Goal: Task Accomplishment & Management: Use online tool/utility

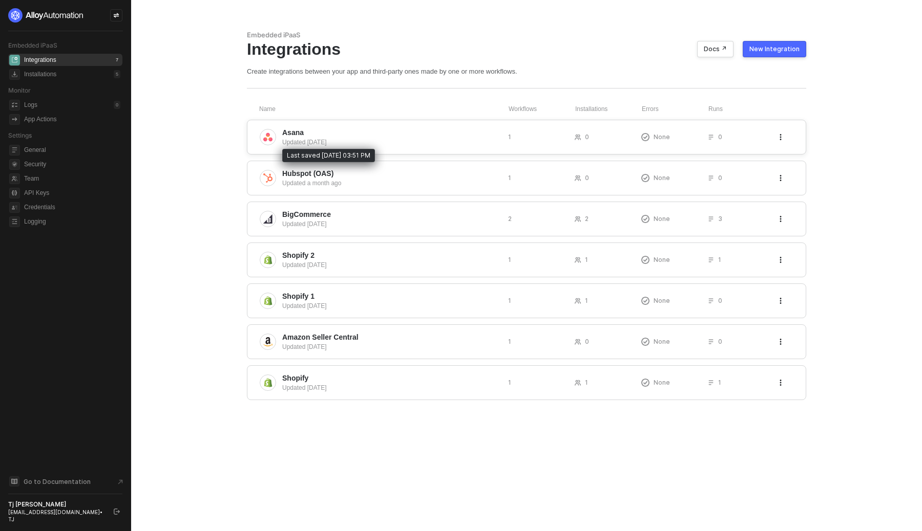
click at [466, 145] on div "Updated 6 days ago" at bounding box center [391, 142] width 218 height 9
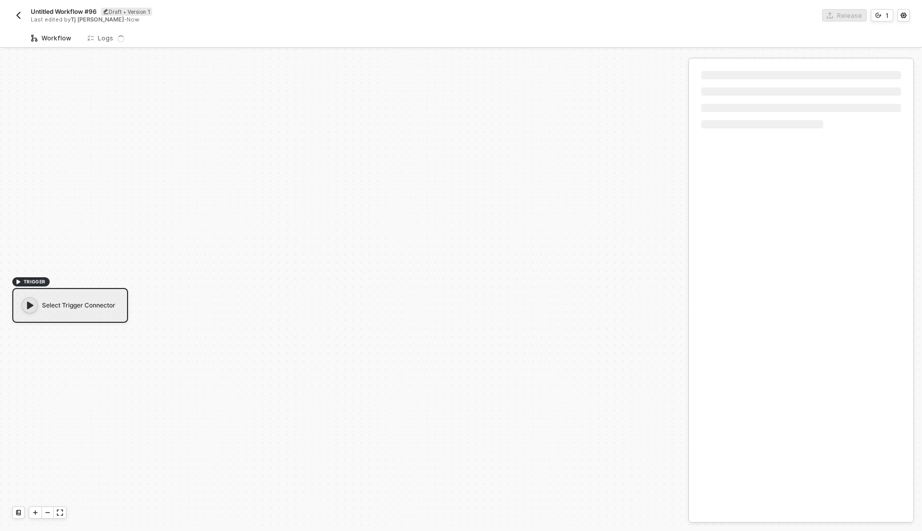
scroll to position [19, 0]
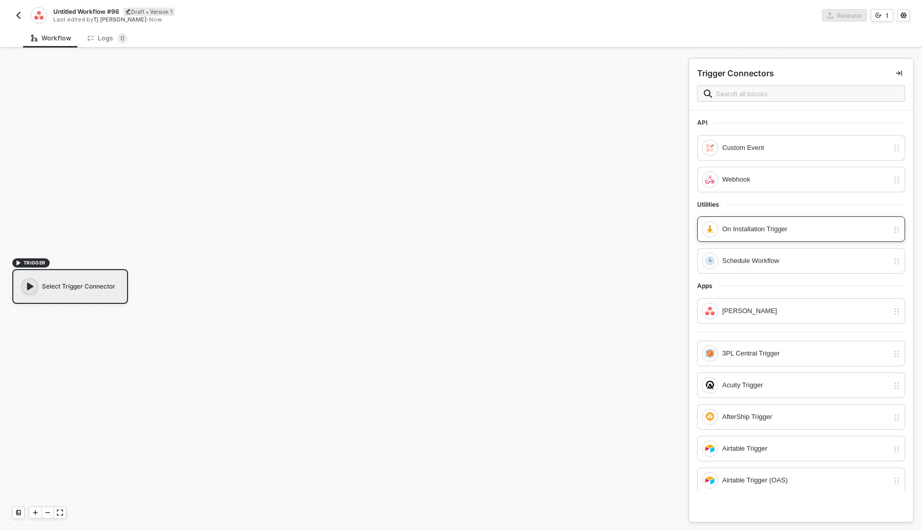
click at [749, 225] on div "On Installation Trigger" at bounding box center [805, 229] width 166 height 11
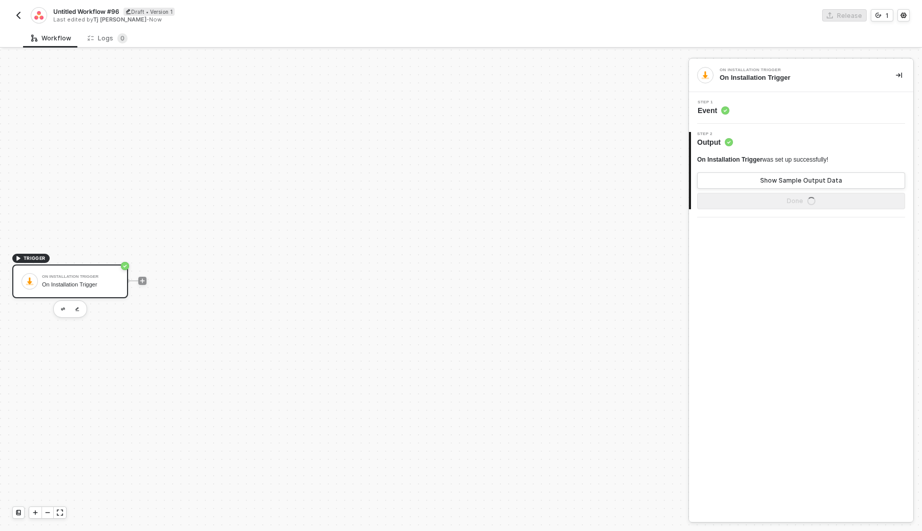
click at [105, 15] on span "Untitled Workflow #96" at bounding box center [86, 11] width 66 height 9
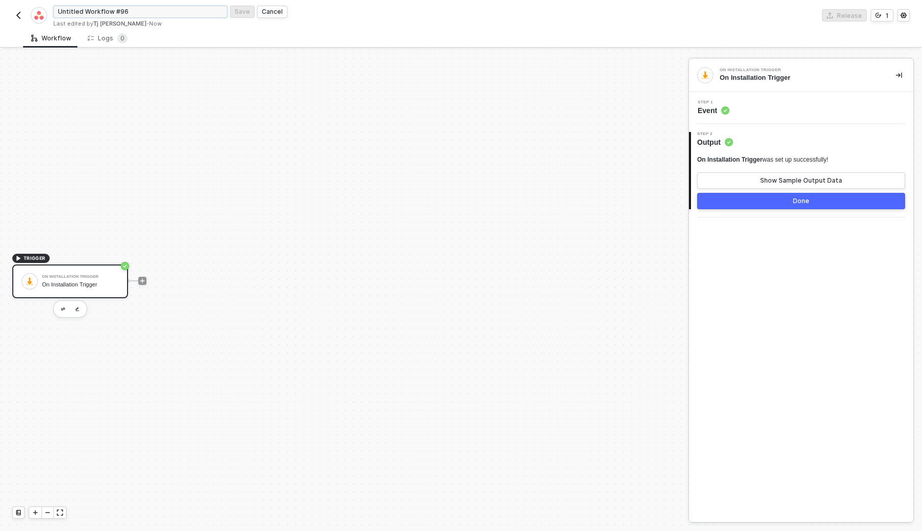
click at [106, 15] on input "Untitled Workflow #96" at bounding box center [140, 12] width 174 height 12
type input "Create a New Task on Asana on Installation"
click button "Save" at bounding box center [242, 12] width 25 height 12
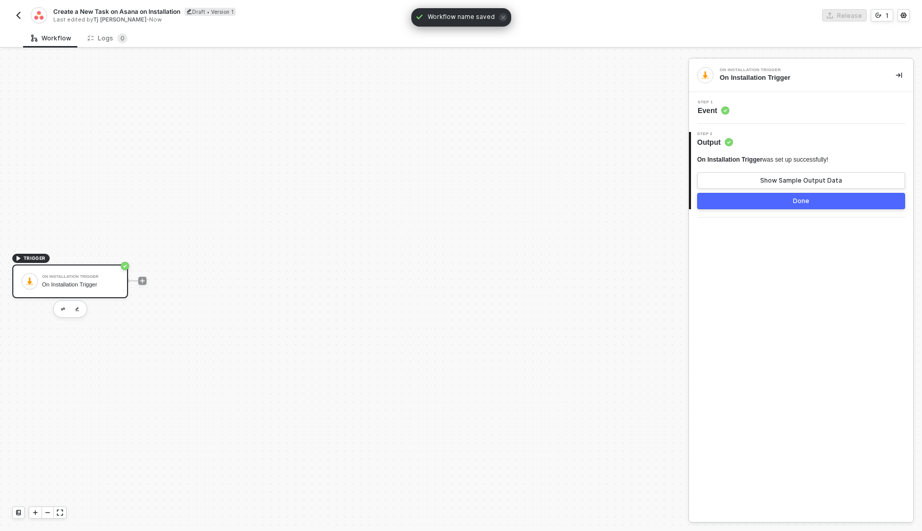
click at [813, 199] on button "Done" at bounding box center [801, 201] width 208 height 16
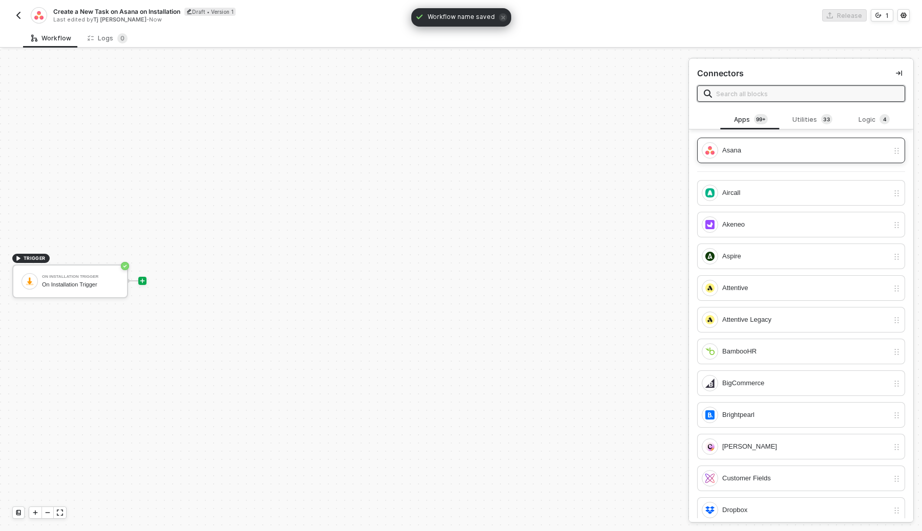
click at [740, 153] on div "Asana" at bounding box center [805, 150] width 166 height 11
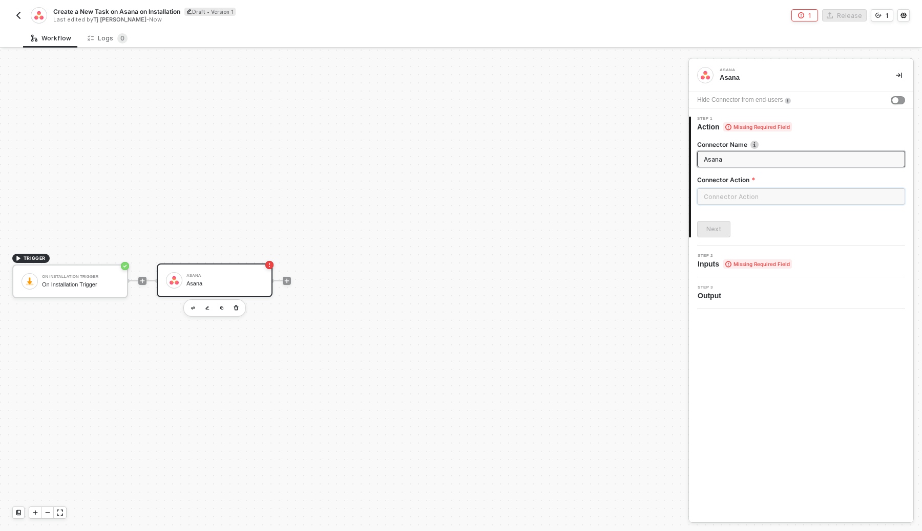
click at [731, 202] on input "text" at bounding box center [801, 196] width 208 height 16
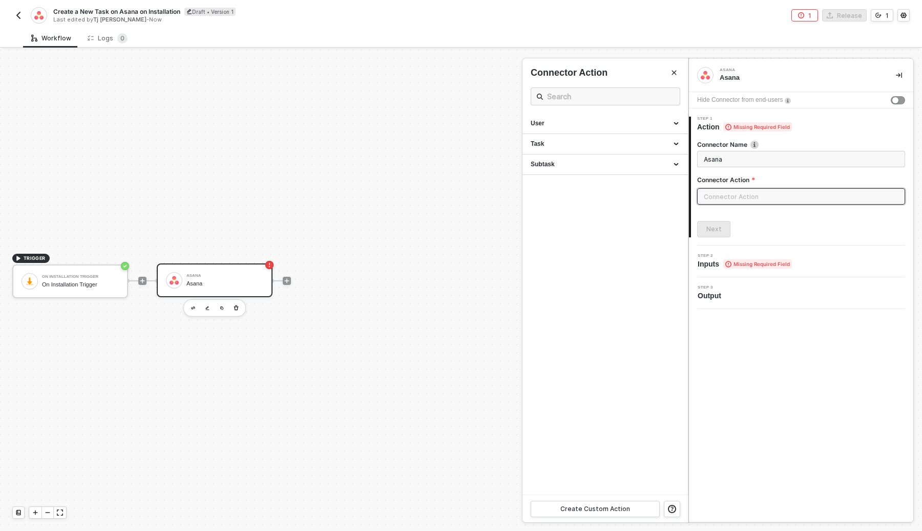
click at [888, 98] on div "Hide Connector from end-users" at bounding box center [801, 100] width 224 height 16
click at [895, 98] on div "button" at bounding box center [895, 100] width 6 height 6
click at [812, 201] on input "text" at bounding box center [801, 196] width 208 height 16
click at [632, 148] on div "Task" at bounding box center [604, 144] width 165 height 20
click at [599, 168] on div "Create a Task Creates a new Task" at bounding box center [604, 167] width 149 height 17
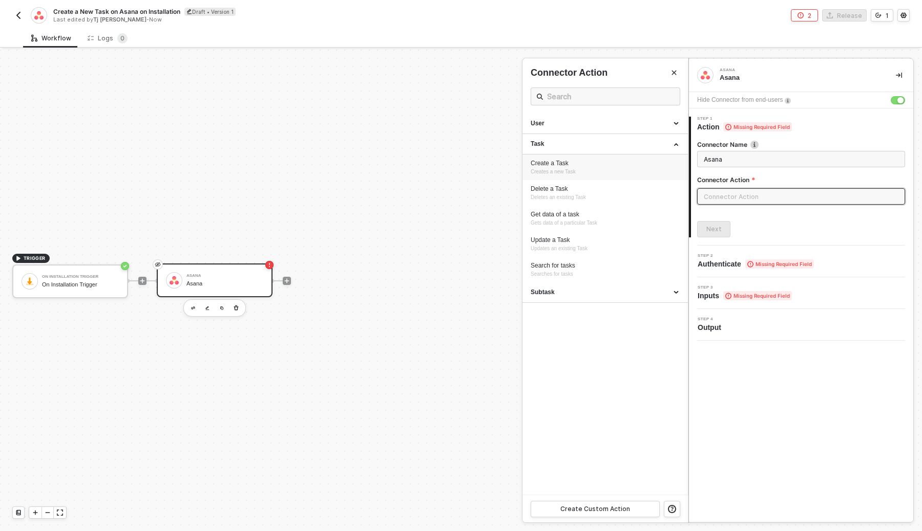
type input "Creates a new Task"
type input "Task - Create a Task"
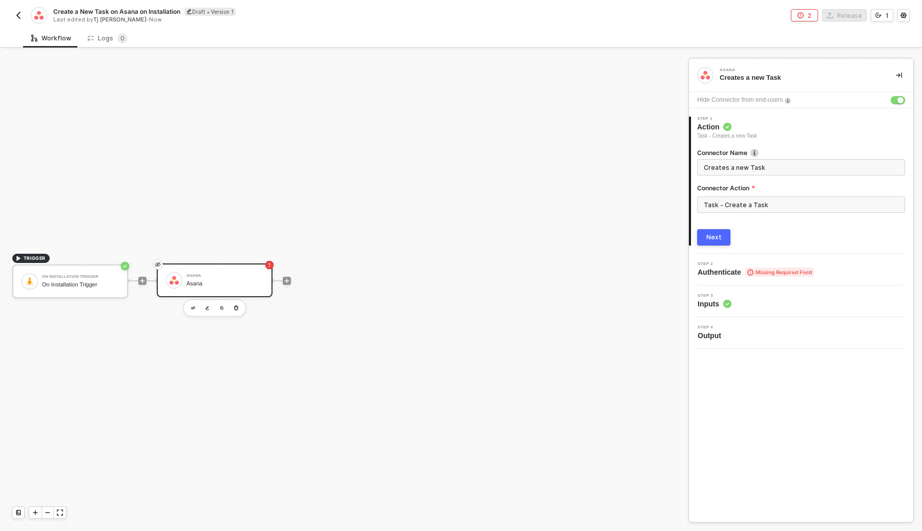
click at [724, 238] on button "Next" at bounding box center [713, 237] width 33 height 16
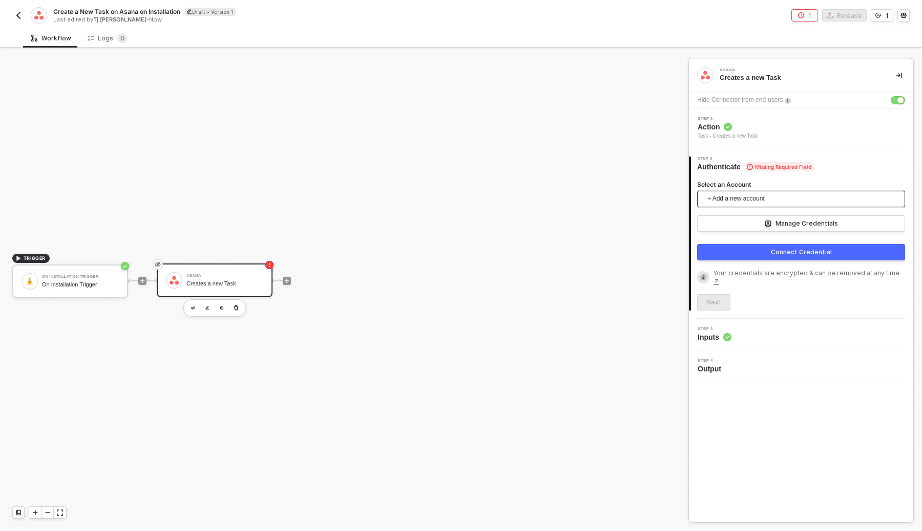
click at [776, 199] on span "+ Add a new account" at bounding box center [802, 199] width 191 height 16
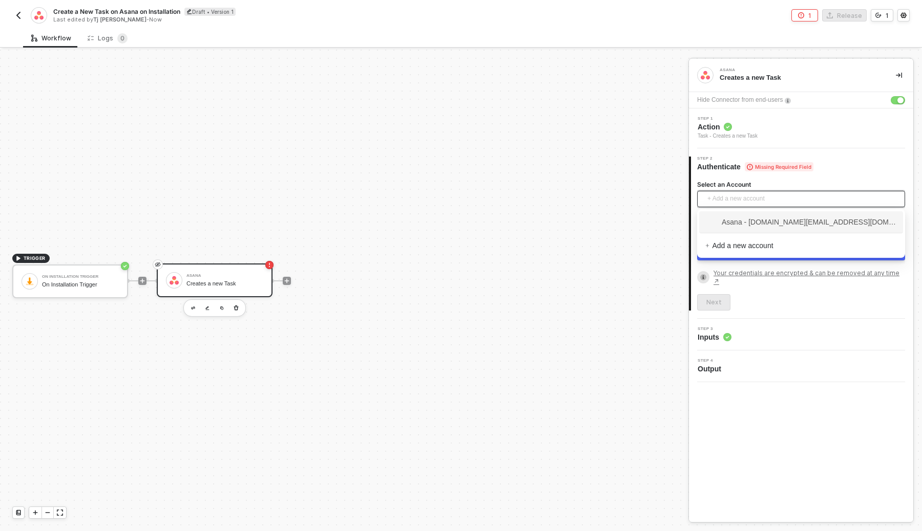
click at [776, 199] on span "+ Add a new account" at bounding box center [802, 199] width 191 height 16
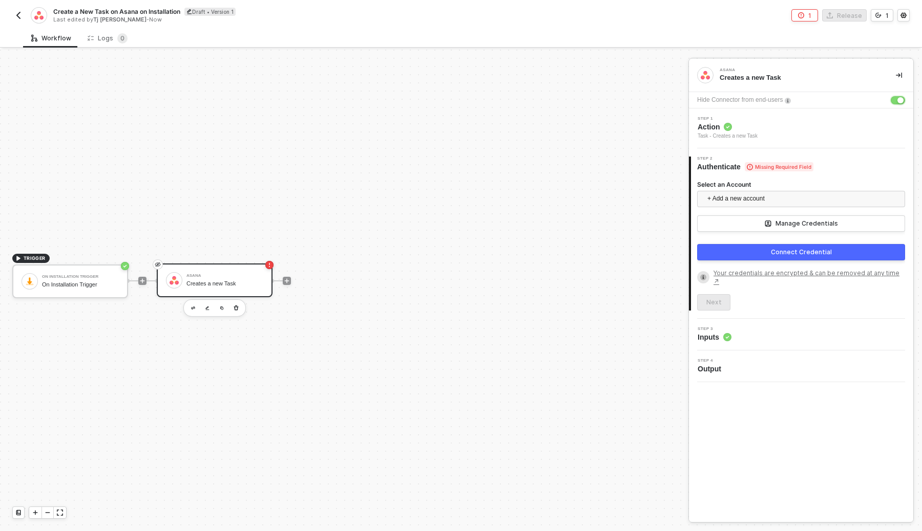
click at [897, 102] on div "button" at bounding box center [900, 100] width 6 height 6
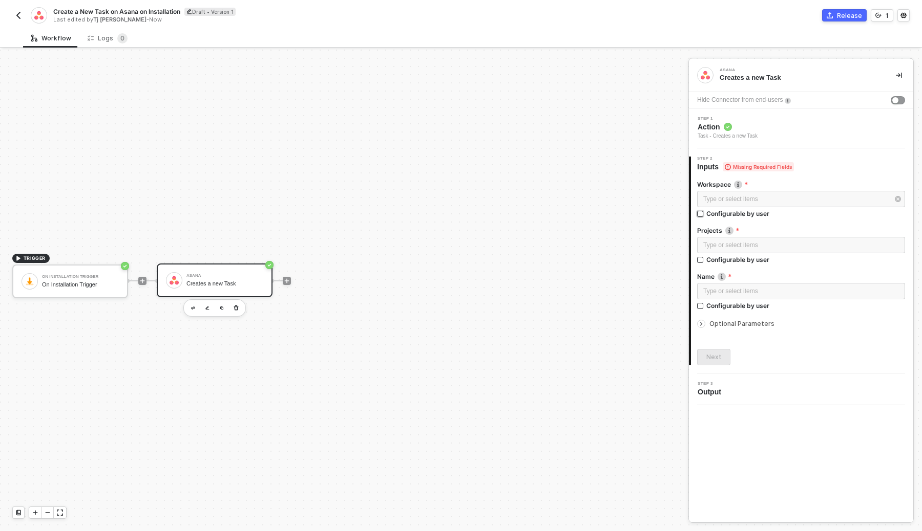
click at [702, 214] on input "Configurable by user" at bounding box center [700, 214] width 7 height 7
checkbox input "true"
click at [697, 261] on input "Configurable by user" at bounding box center [700, 261] width 7 height 7
checkbox input "true"
click at [697, 307] on input "Configurable by user" at bounding box center [700, 308] width 7 height 7
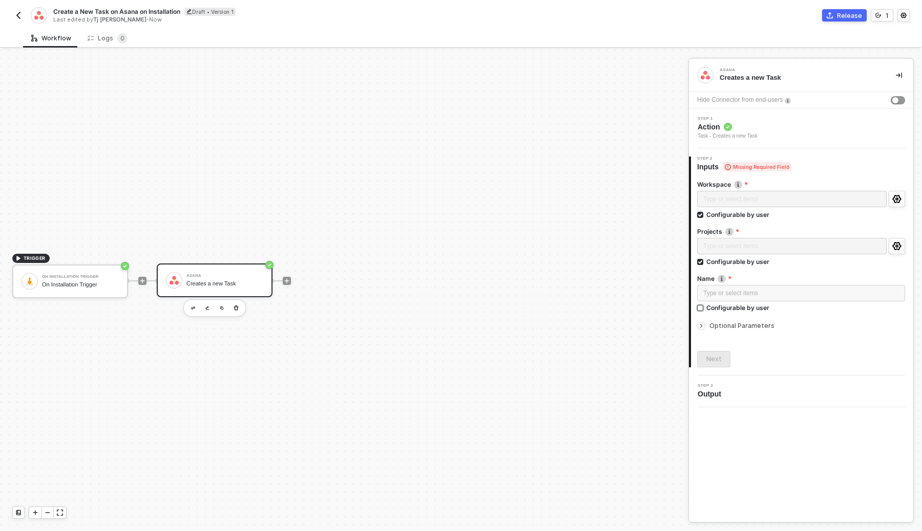
checkbox input "true"
click at [718, 356] on div "Next" at bounding box center [713, 360] width 15 height 8
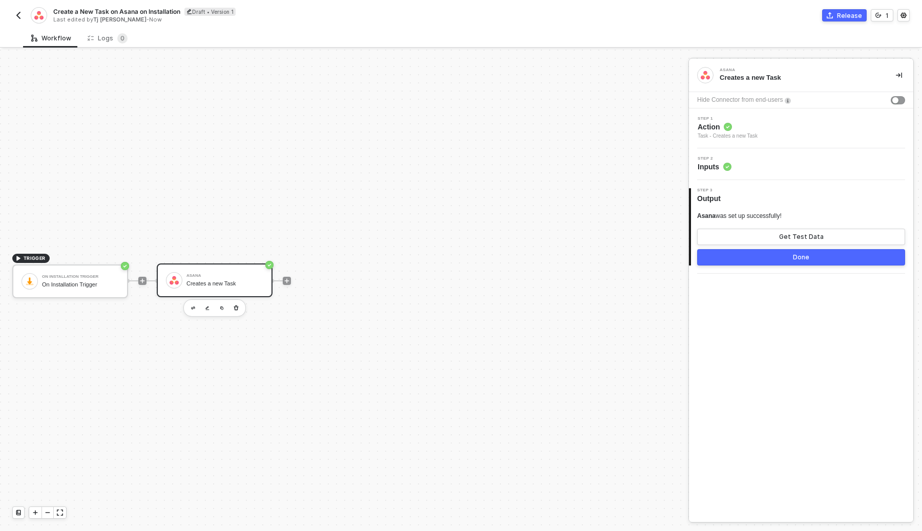
click at [815, 259] on button "Done" at bounding box center [801, 257] width 208 height 16
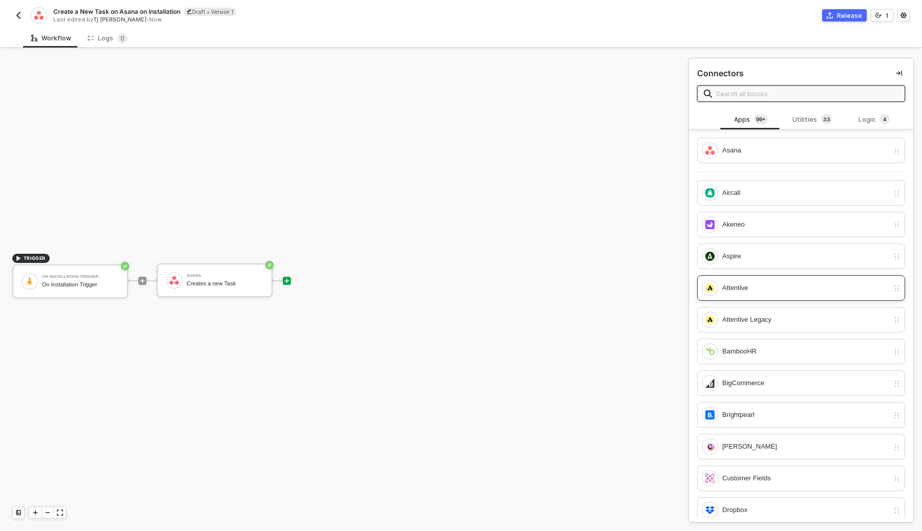
scroll to position [0, 0]
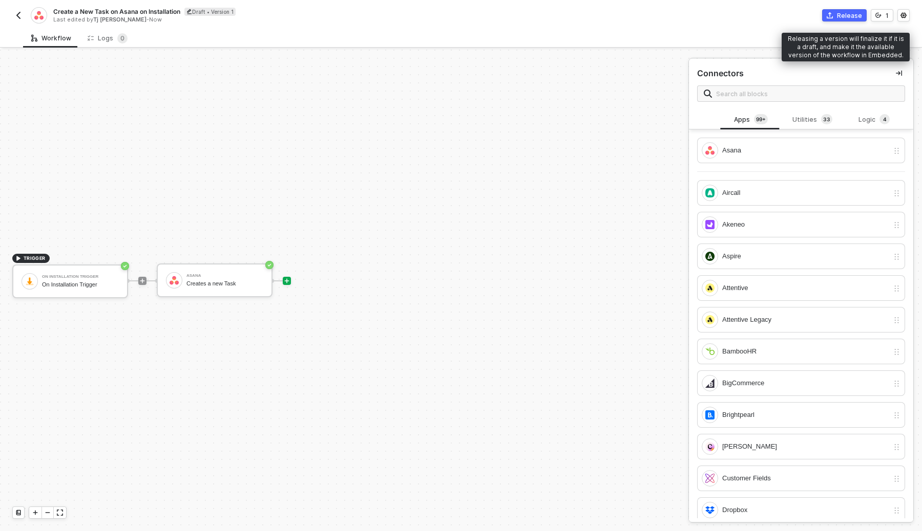
click at [859, 19] on div "Release" at bounding box center [849, 15] width 25 height 9
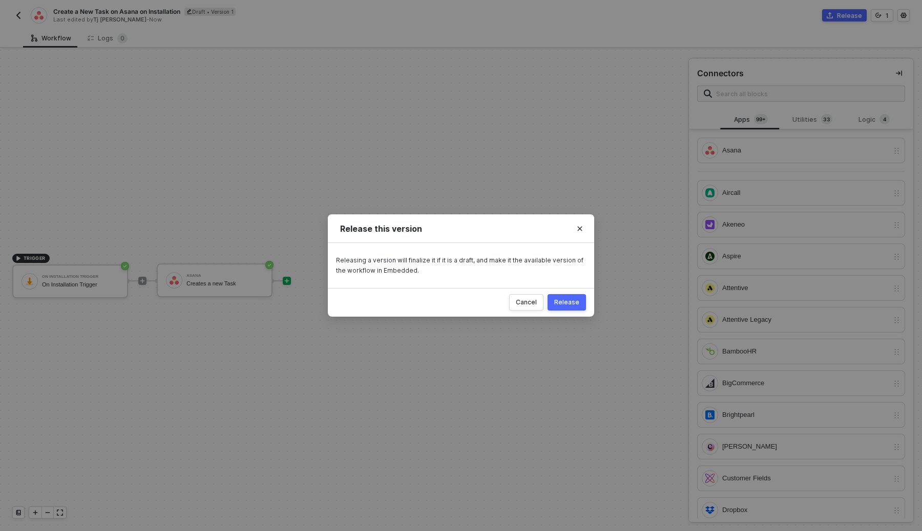
click at [554, 301] on button "Release" at bounding box center [566, 302] width 38 height 16
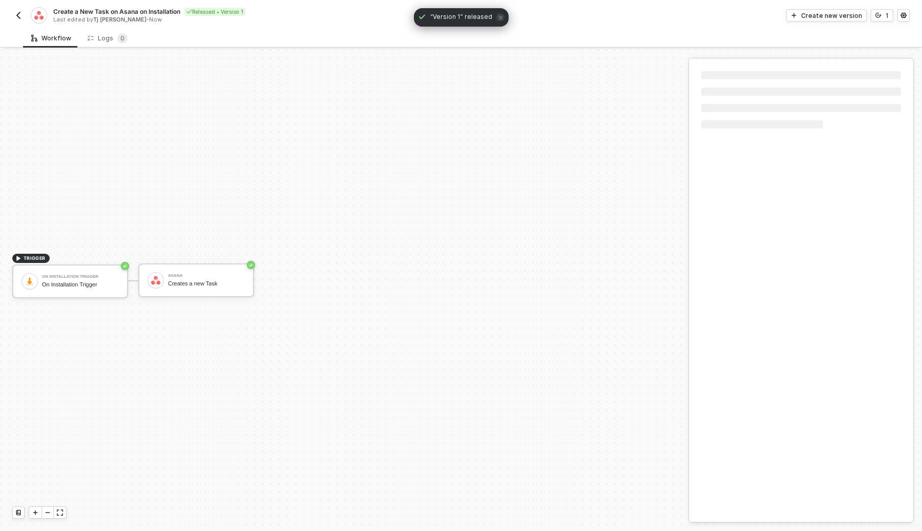
click at [13, 15] on button "button" at bounding box center [18, 15] width 12 height 12
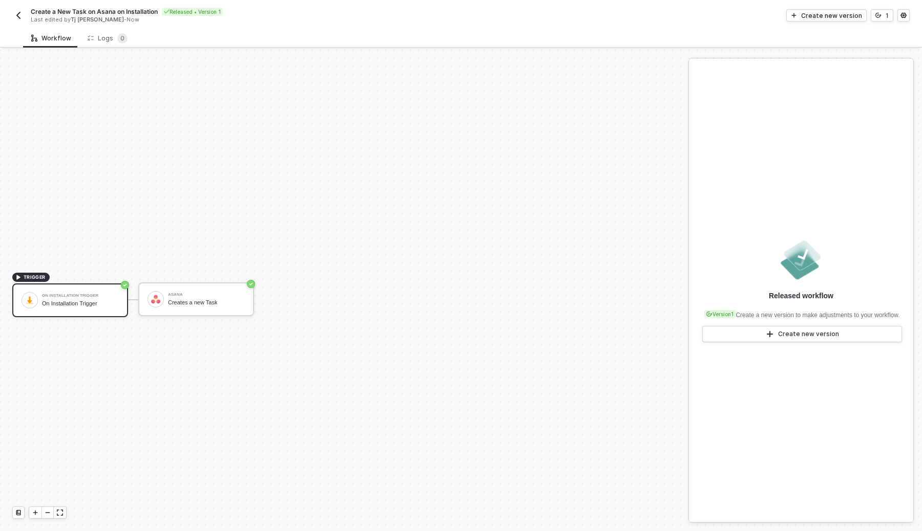
scroll to position [19, 0]
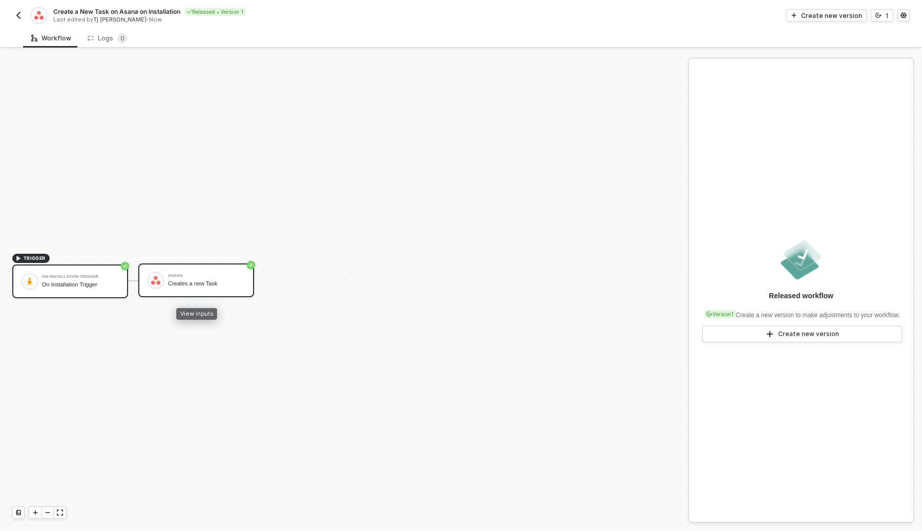
click at [189, 287] on div "Creates a new Task" at bounding box center [206, 284] width 77 height 7
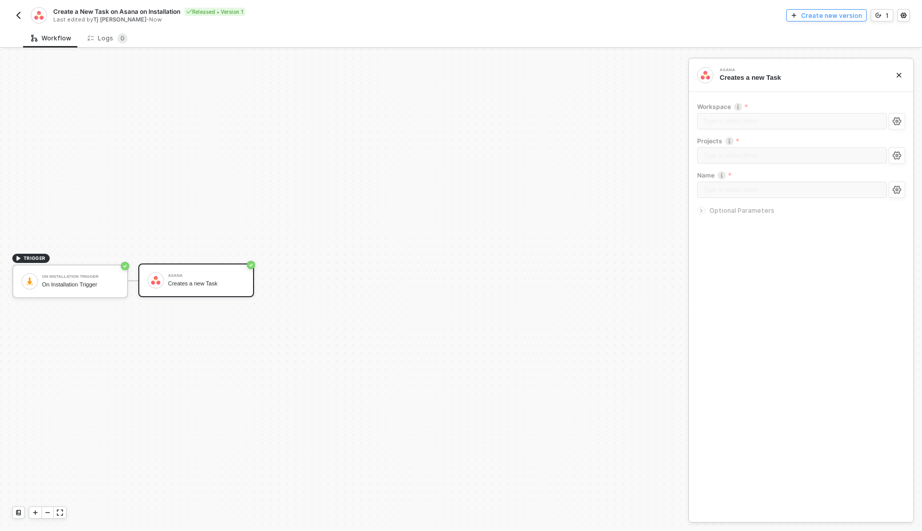
click at [852, 17] on div "Create new version" at bounding box center [831, 15] width 61 height 9
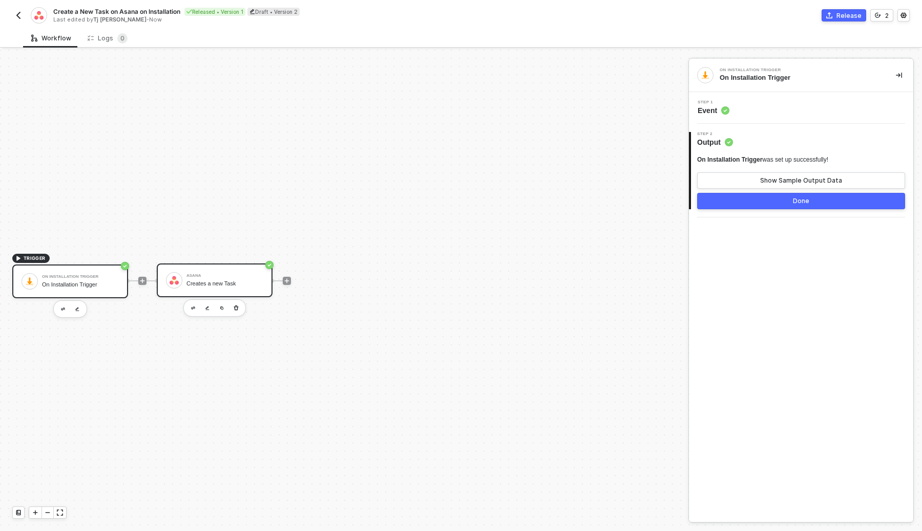
click at [199, 284] on div "Creates a new Task" at bounding box center [224, 284] width 77 height 7
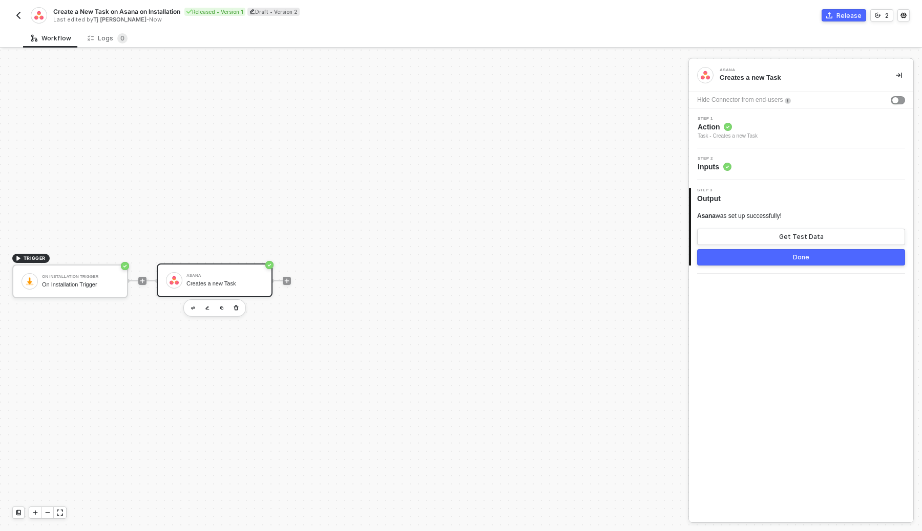
click at [780, 120] on div "Step 1 Action Task - Creates a new Task" at bounding box center [802, 129] width 222 height 24
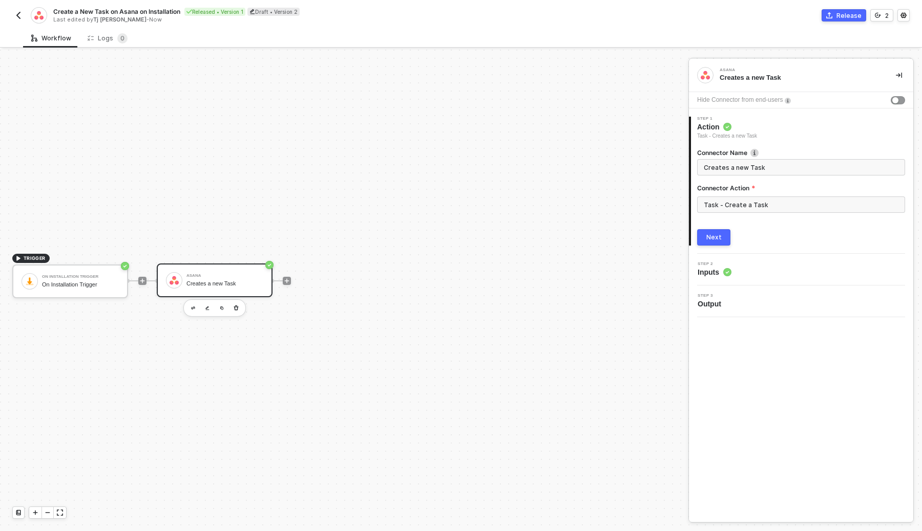
click at [705, 238] on button "Next" at bounding box center [713, 237] width 33 height 16
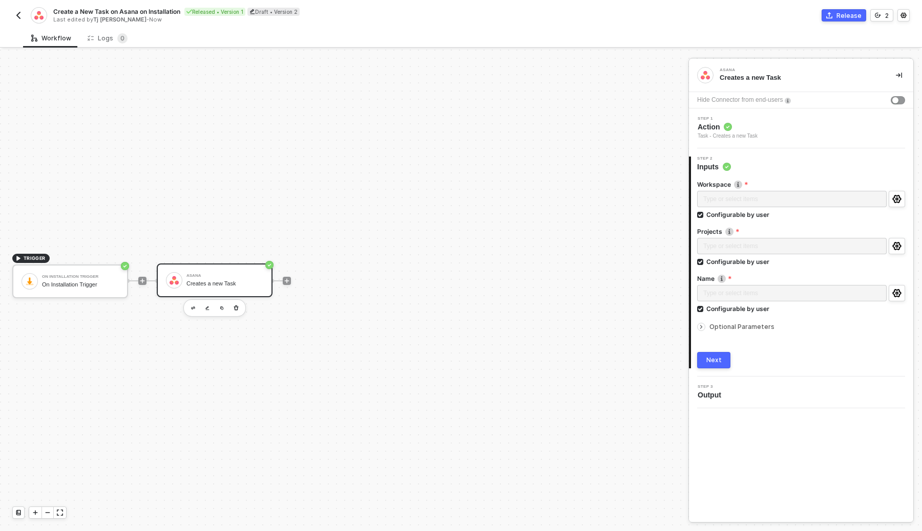
click at [728, 323] on div "Optional Parameters" at bounding box center [801, 327] width 208 height 11
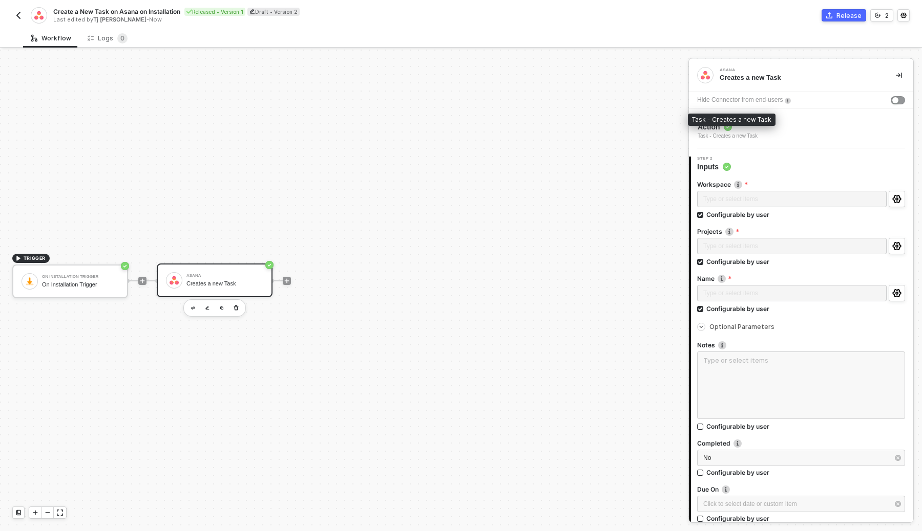
click at [764, 142] on div "Step 1 Action Task - Creates a new Task" at bounding box center [801, 129] width 224 height 40
click at [748, 141] on div "Step 1 Action Task - Creates a new Task" at bounding box center [801, 129] width 224 height 40
click at [748, 136] on div "Task - Creates a new Task" at bounding box center [727, 136] width 60 height 8
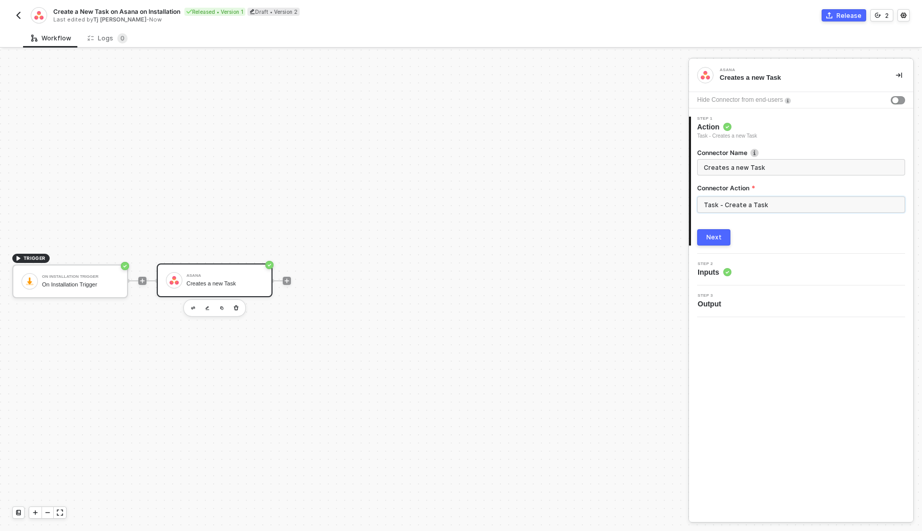
click at [719, 207] on input "Task - Create a Task" at bounding box center [801, 205] width 208 height 16
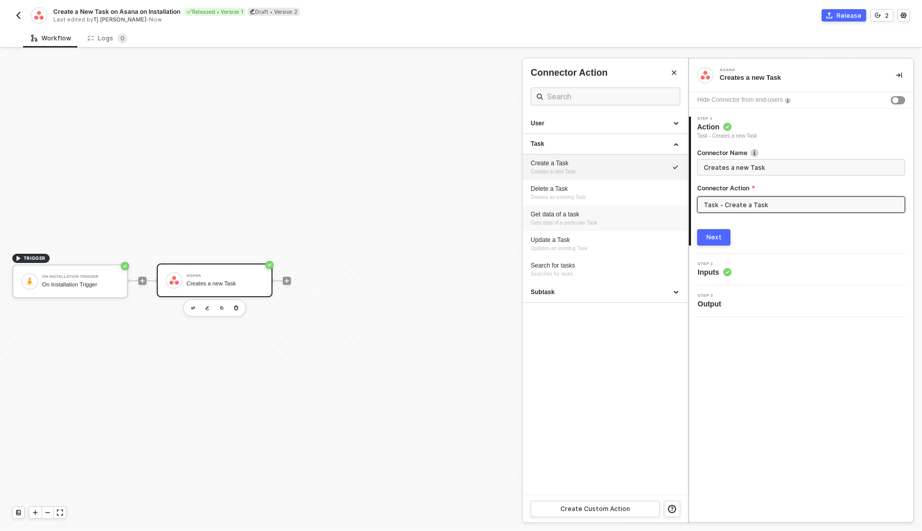
click at [605, 215] on div "Get data of a task" at bounding box center [604, 214] width 149 height 9
type input "Gets data of a particular Task"
type input "Task - Get data of a task"
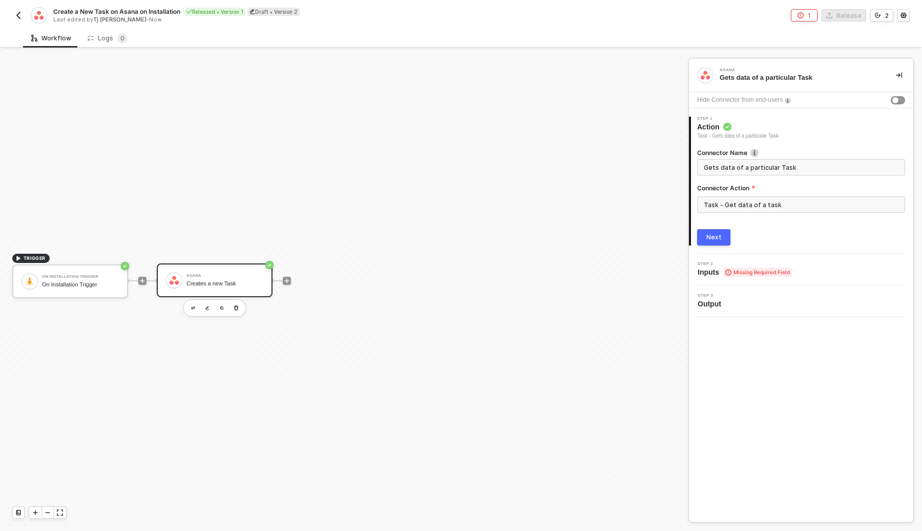
click at [719, 237] on div "Next" at bounding box center [713, 237] width 15 height 8
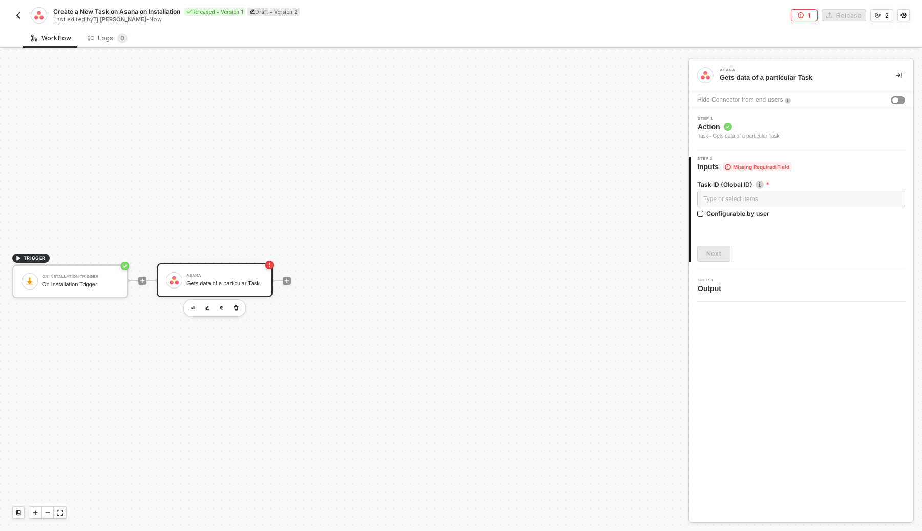
click at [748, 131] on span "Action" at bounding box center [737, 127] width 81 height 10
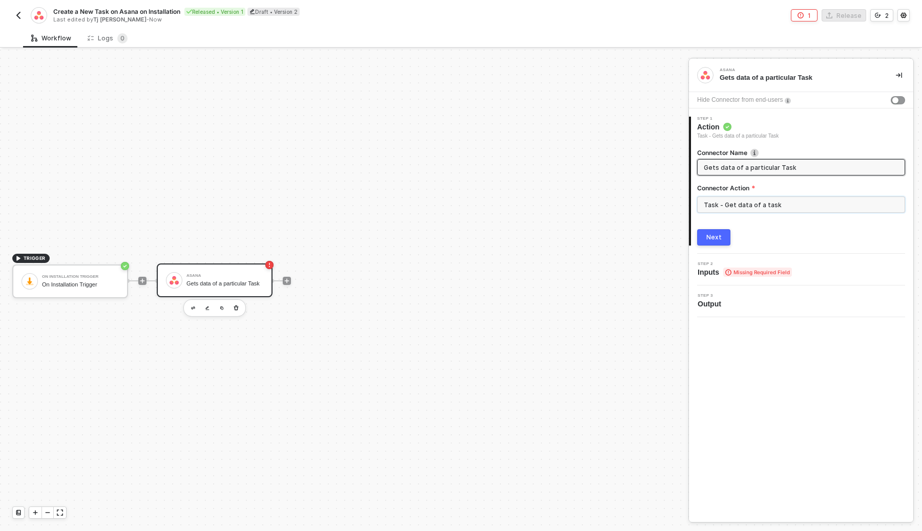
click at [732, 204] on input "Task - Get data of a task" at bounding box center [801, 205] width 208 height 16
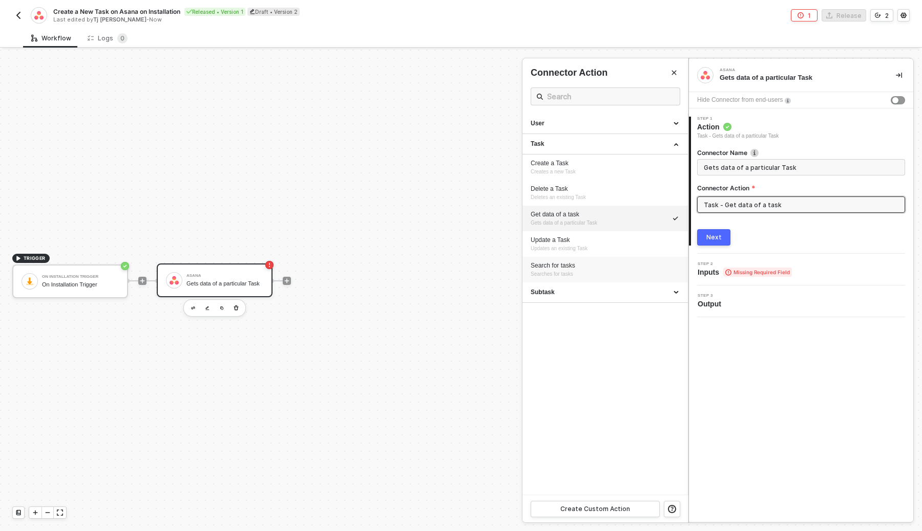
click at [579, 272] on div "Search for tasks Searches for tasks" at bounding box center [604, 270] width 149 height 17
type input "Searches for tasks"
type input "Task - Search for tasks"
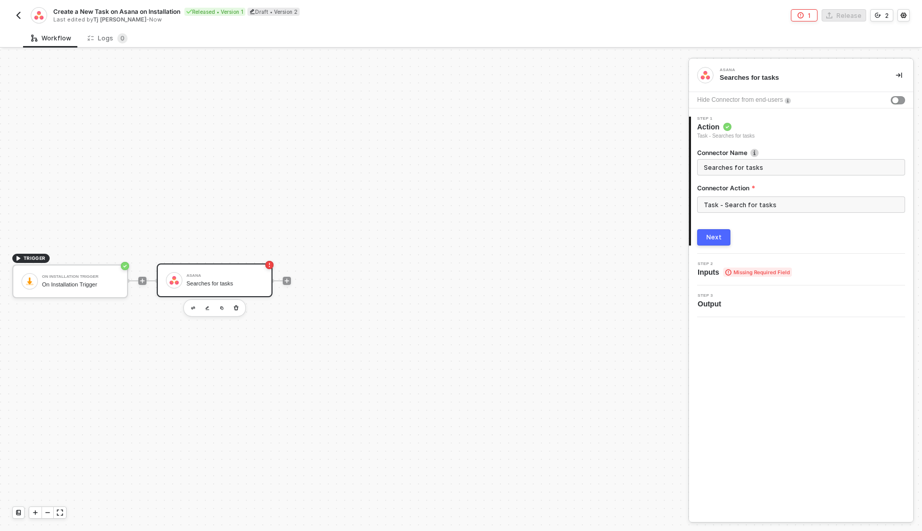
click at [722, 240] on button "Next" at bounding box center [713, 237] width 33 height 16
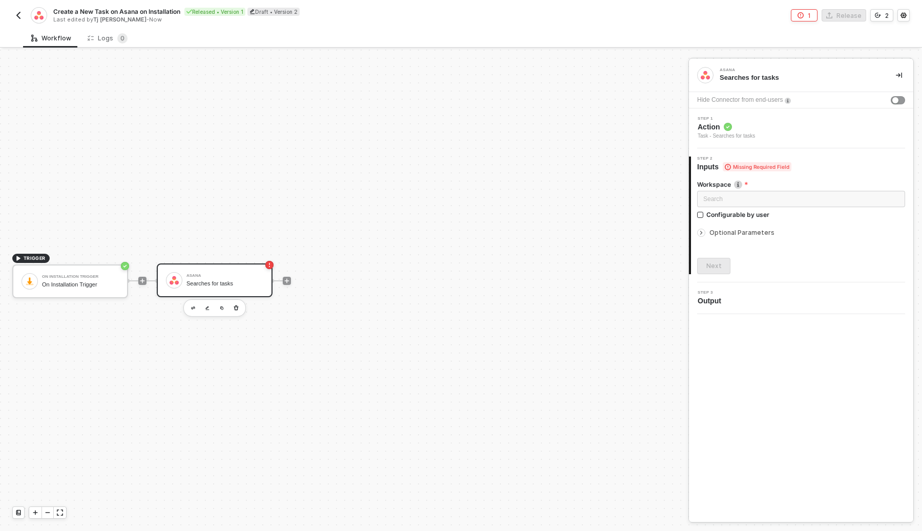
click at [783, 133] on div "Step 1 Action Task - Searches for tasks" at bounding box center [802, 129] width 222 height 24
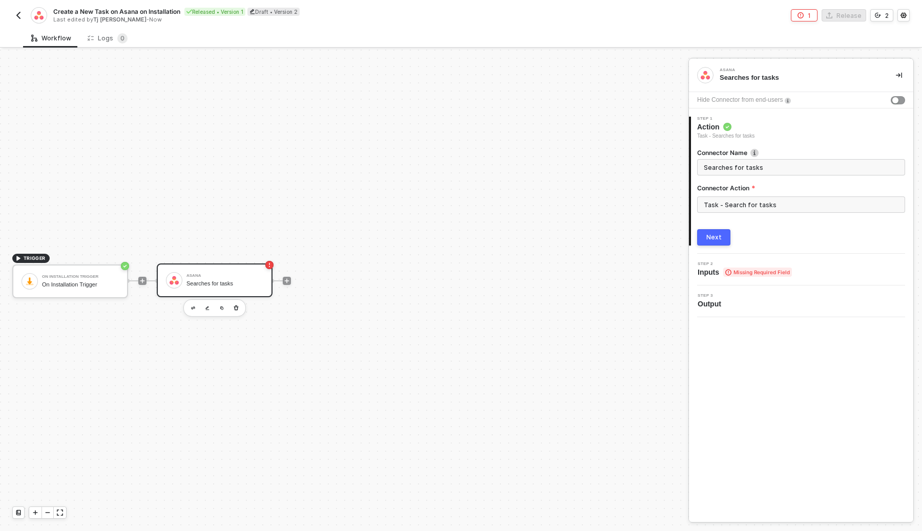
click at [763, 213] on div "Task - Search for tasks" at bounding box center [801, 209] width 208 height 25
click at [767, 207] on input "Task - Search for tasks" at bounding box center [801, 205] width 208 height 16
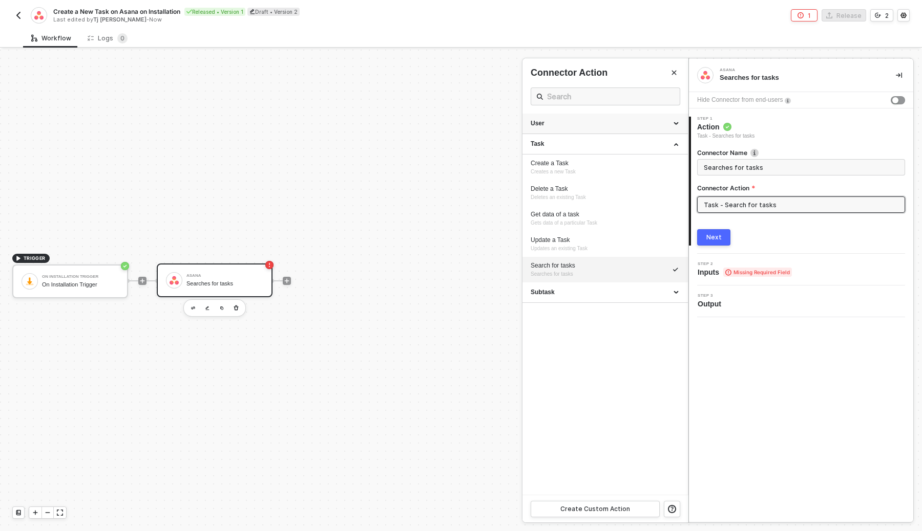
click at [619, 127] on div "User" at bounding box center [604, 123] width 149 height 9
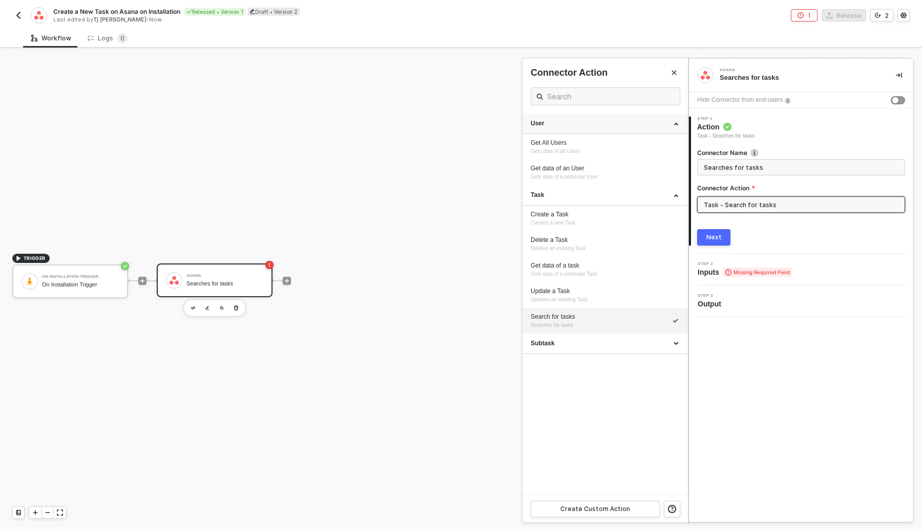
click at [619, 127] on div "User" at bounding box center [604, 123] width 149 height 9
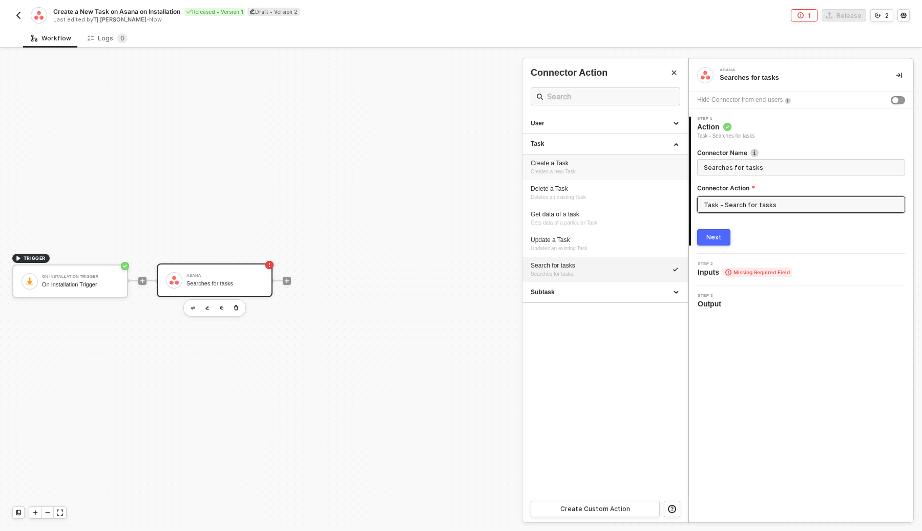
click at [602, 169] on div "Create a Task Creates a new Task" at bounding box center [604, 167] width 149 height 17
type input "Creates a new Task"
type input "Task - Create a Task"
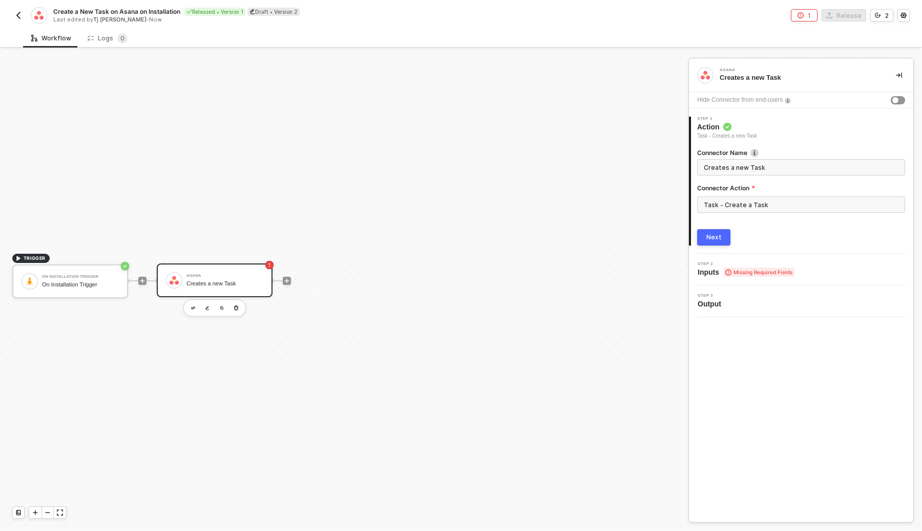
click at [714, 235] on div "Next" at bounding box center [713, 237] width 15 height 8
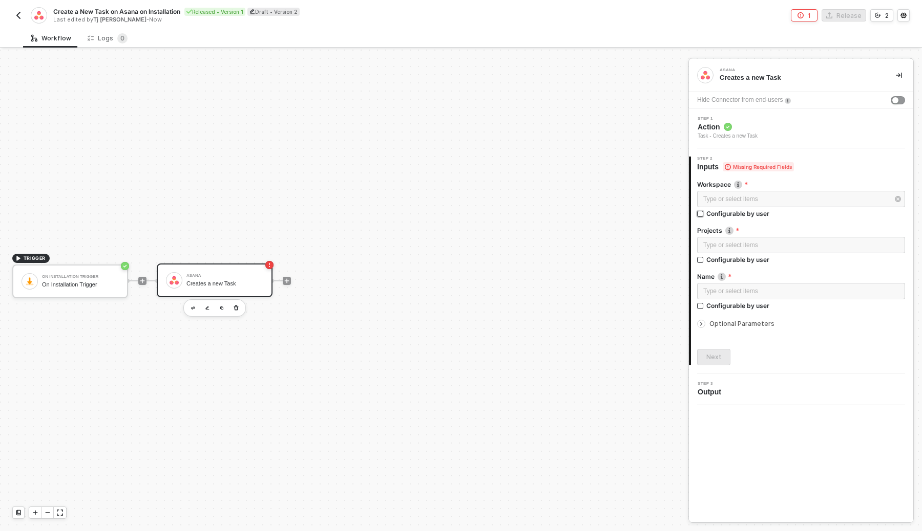
click at [700, 213] on input "Configurable by user" at bounding box center [700, 214] width 7 height 7
checkbox input "true"
click at [699, 265] on input "Configurable by user" at bounding box center [700, 261] width 7 height 7
checkbox input "true"
click at [701, 306] on input "Configurable by user" at bounding box center [700, 308] width 7 height 7
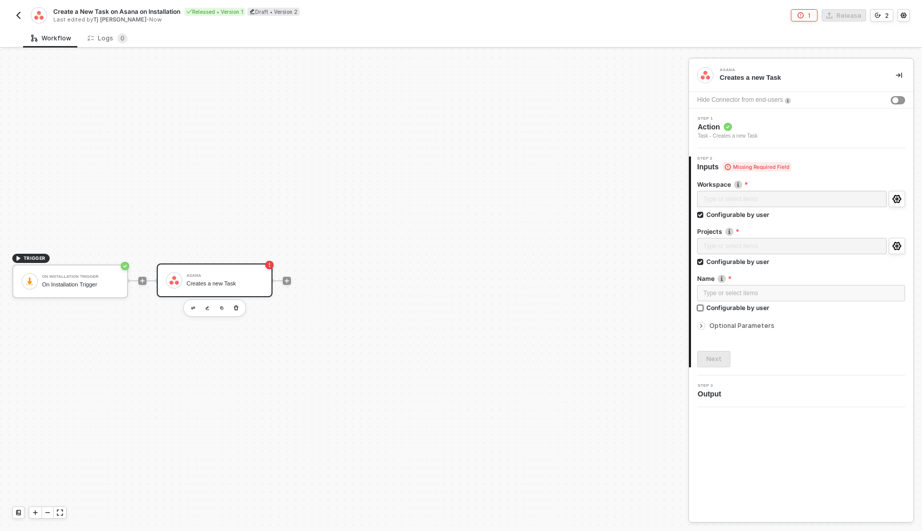
checkbox input "true"
click at [733, 328] on span "Optional Parameters" at bounding box center [741, 327] width 65 height 8
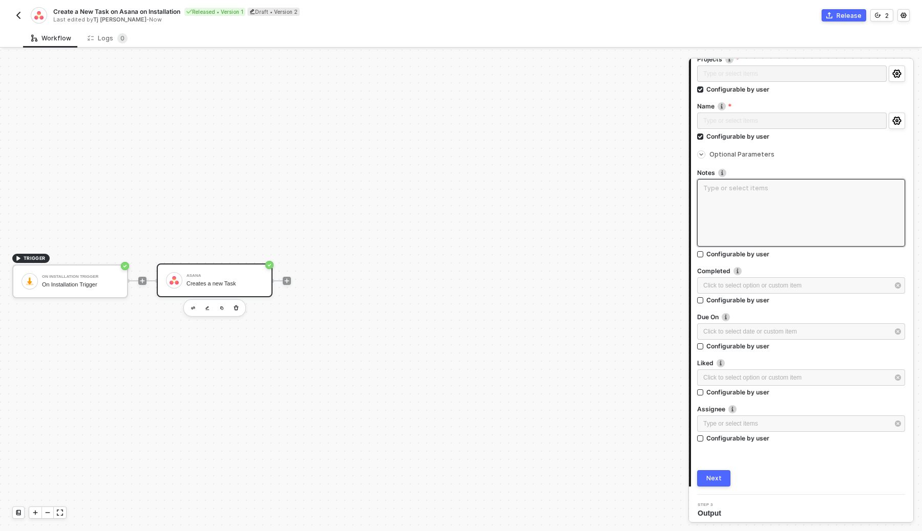
scroll to position [177, 0]
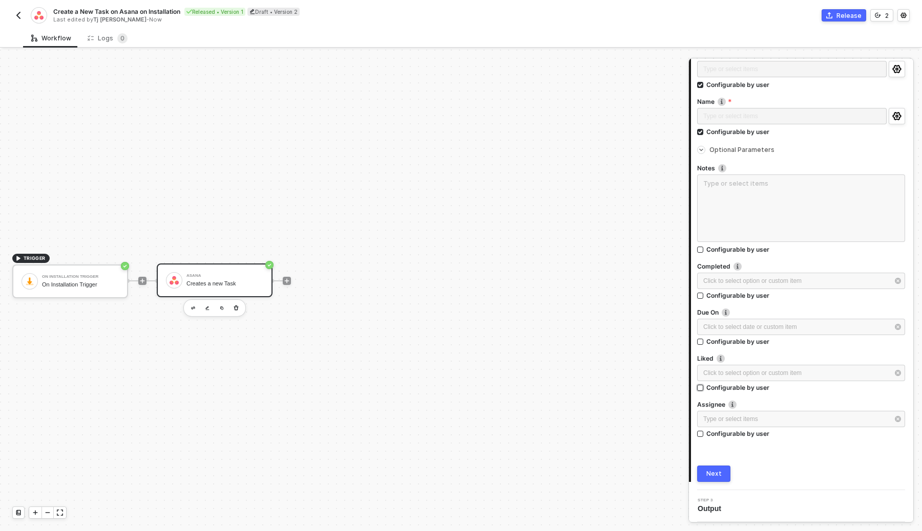
click at [700, 385] on input "Configurable by user" at bounding box center [700, 388] width 7 height 7
checkbox input "true"
click at [699, 434] on input "Configurable by user" at bounding box center [700, 434] width 7 height 7
checkbox input "true"
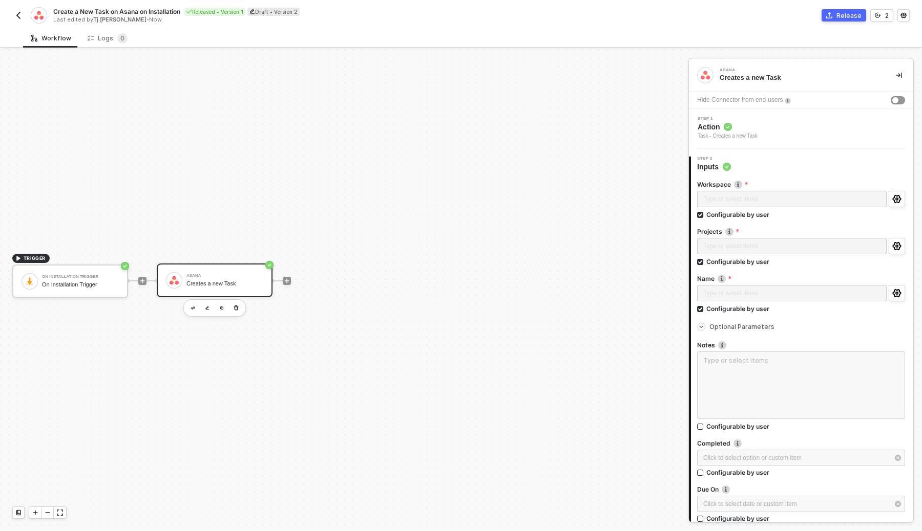
scroll to position [179, 0]
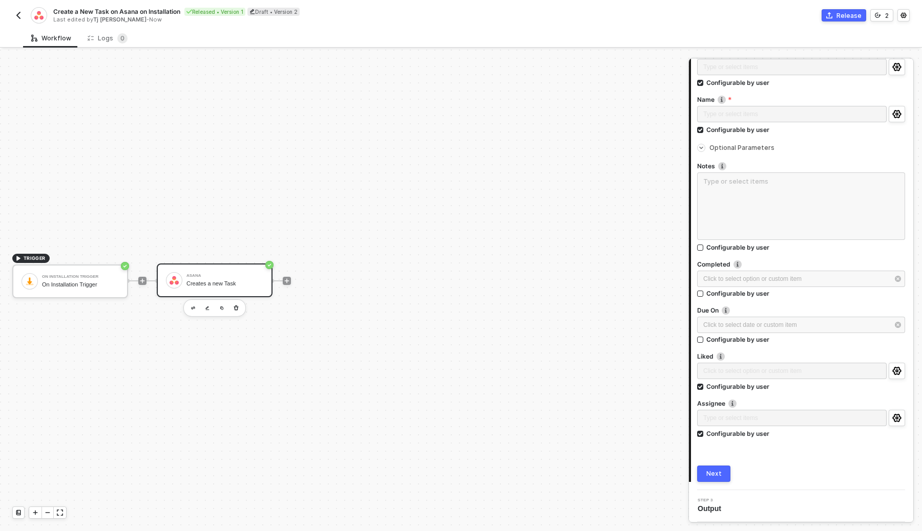
click at [711, 472] on div "Next" at bounding box center [713, 474] width 15 height 8
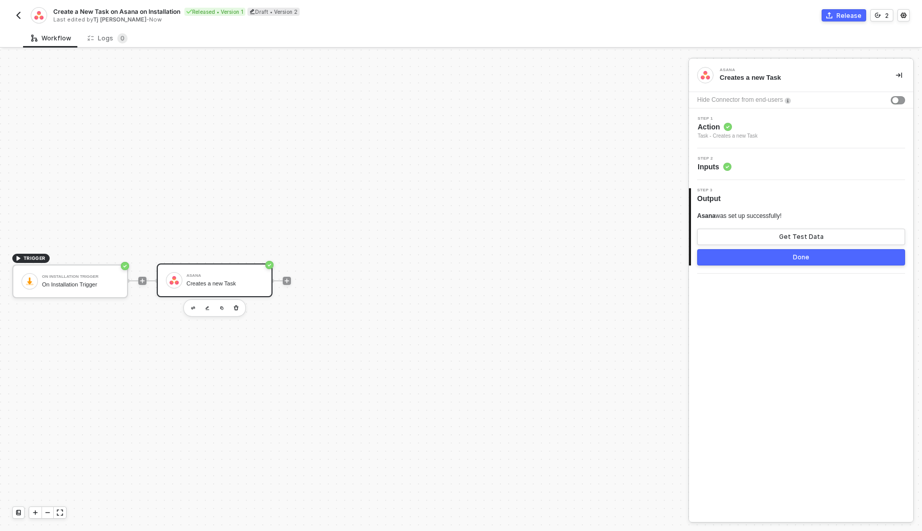
scroll to position [0, 0]
click at [781, 256] on button "Done" at bounding box center [801, 257] width 208 height 16
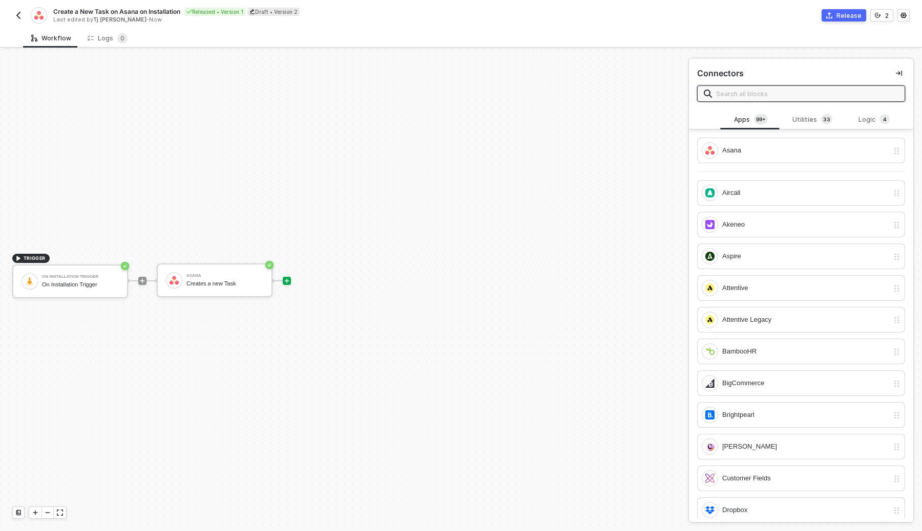
click at [837, 13] on button "Release" at bounding box center [843, 15] width 45 height 12
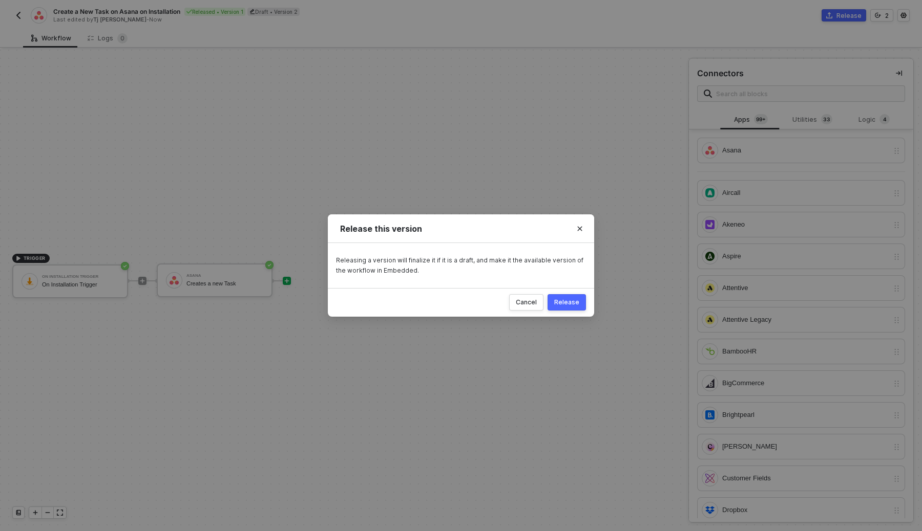
click at [562, 300] on div "Release" at bounding box center [566, 302] width 25 height 8
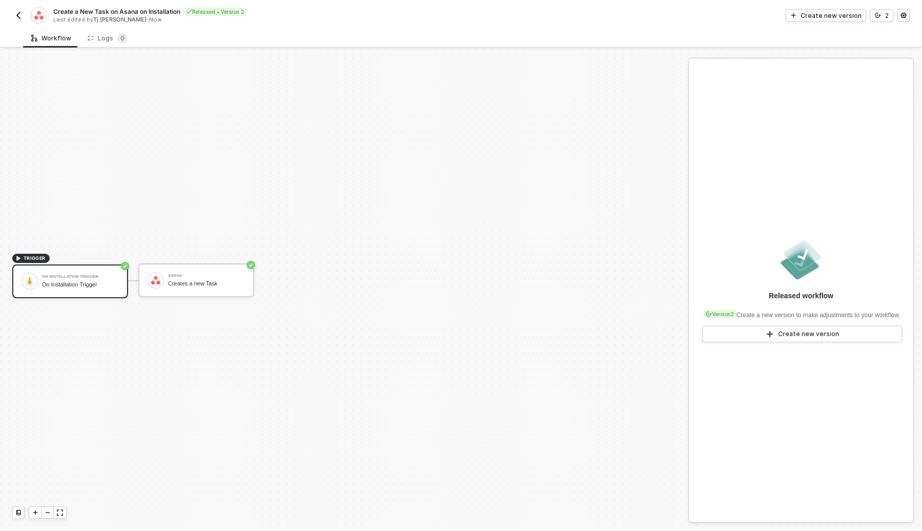
click at [18, 18] on img "button" at bounding box center [18, 15] width 8 height 8
